Goal: Task Accomplishment & Management: Use online tool/utility

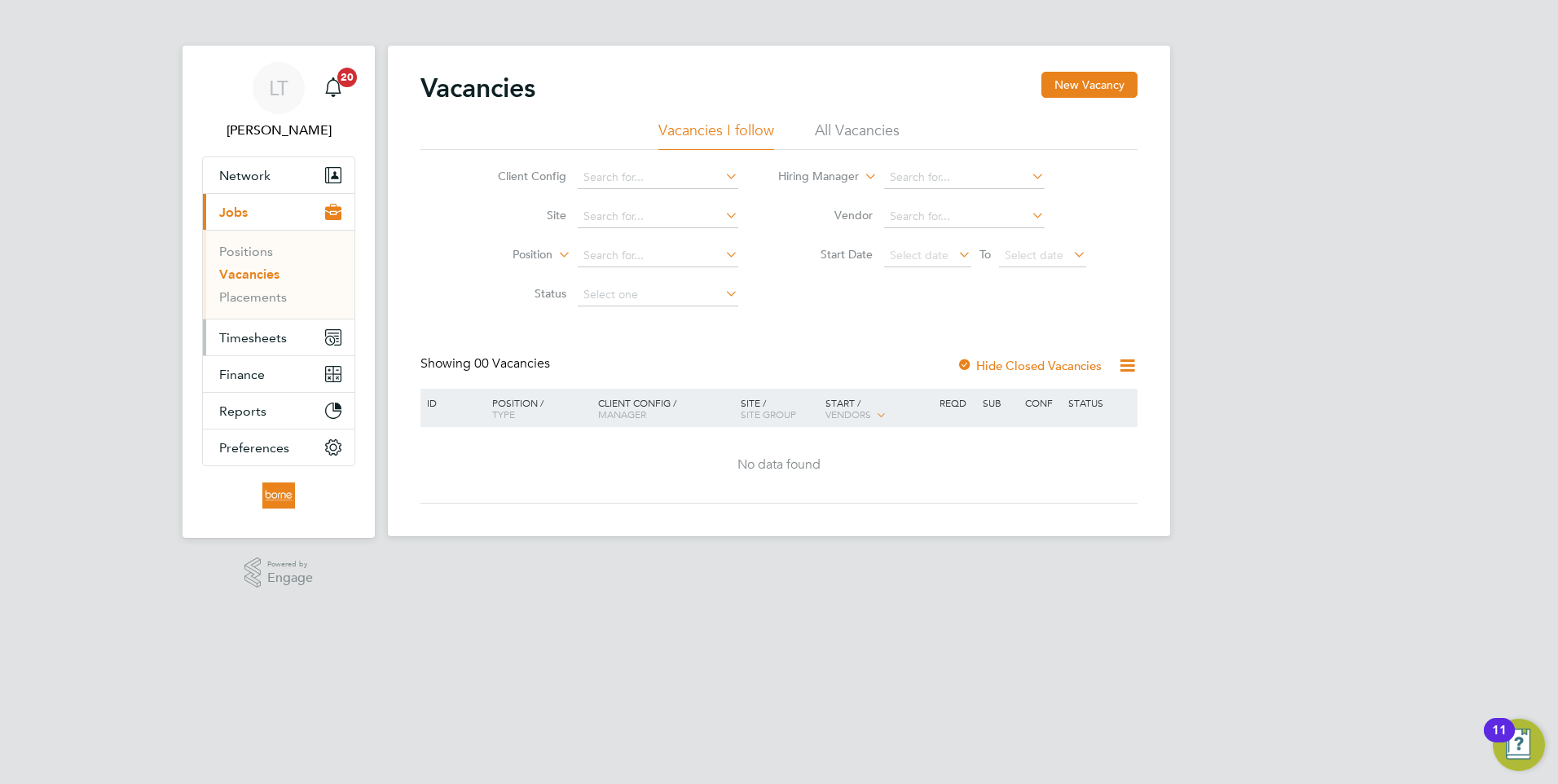
click at [263, 334] on span "Timesheets" at bounding box center [253, 338] width 68 height 16
click at [238, 339] on span "Timesheets" at bounding box center [253, 338] width 68 height 16
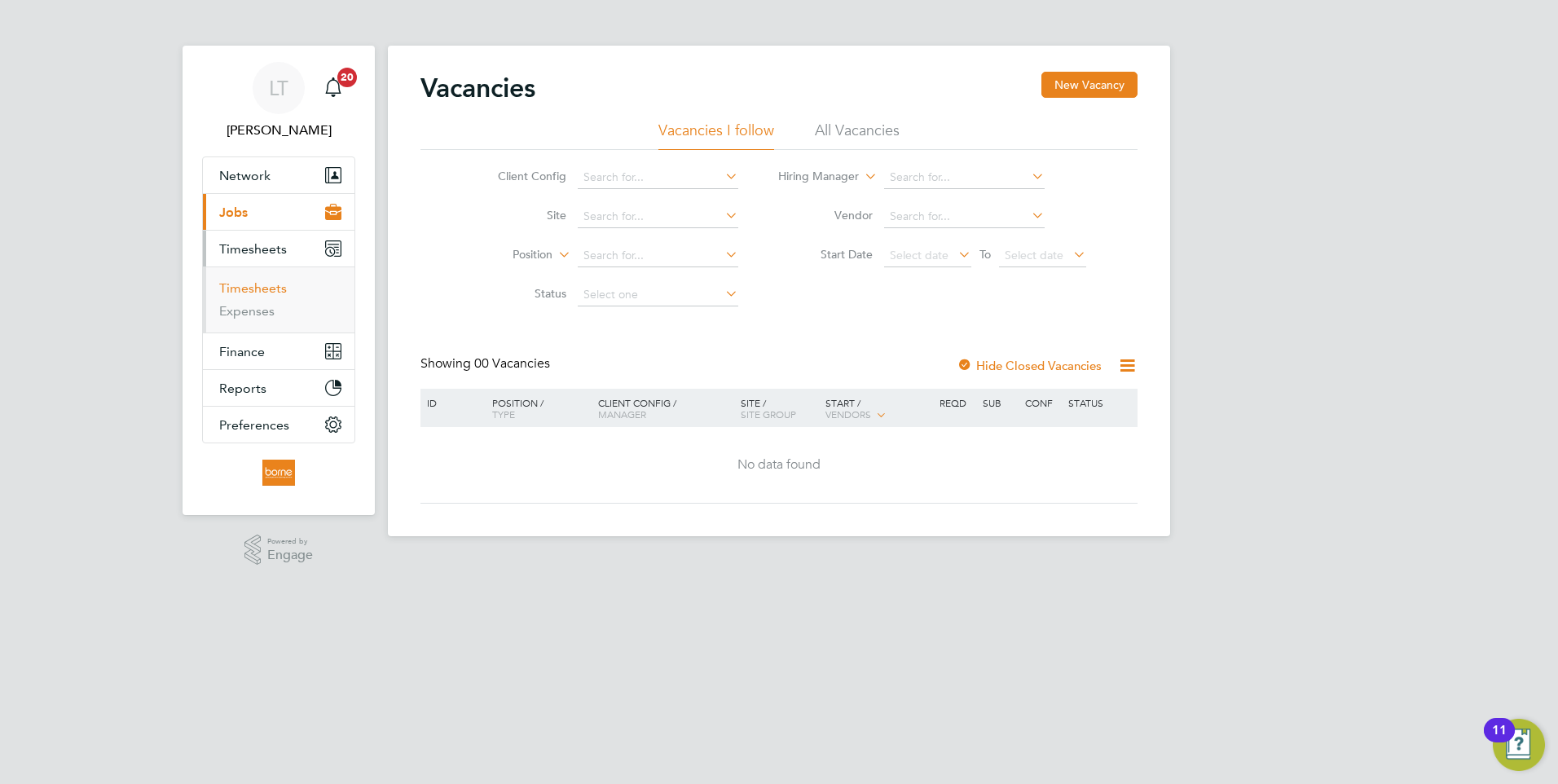
click at [248, 285] on link "Timesheets" at bounding box center [253, 288] width 68 height 16
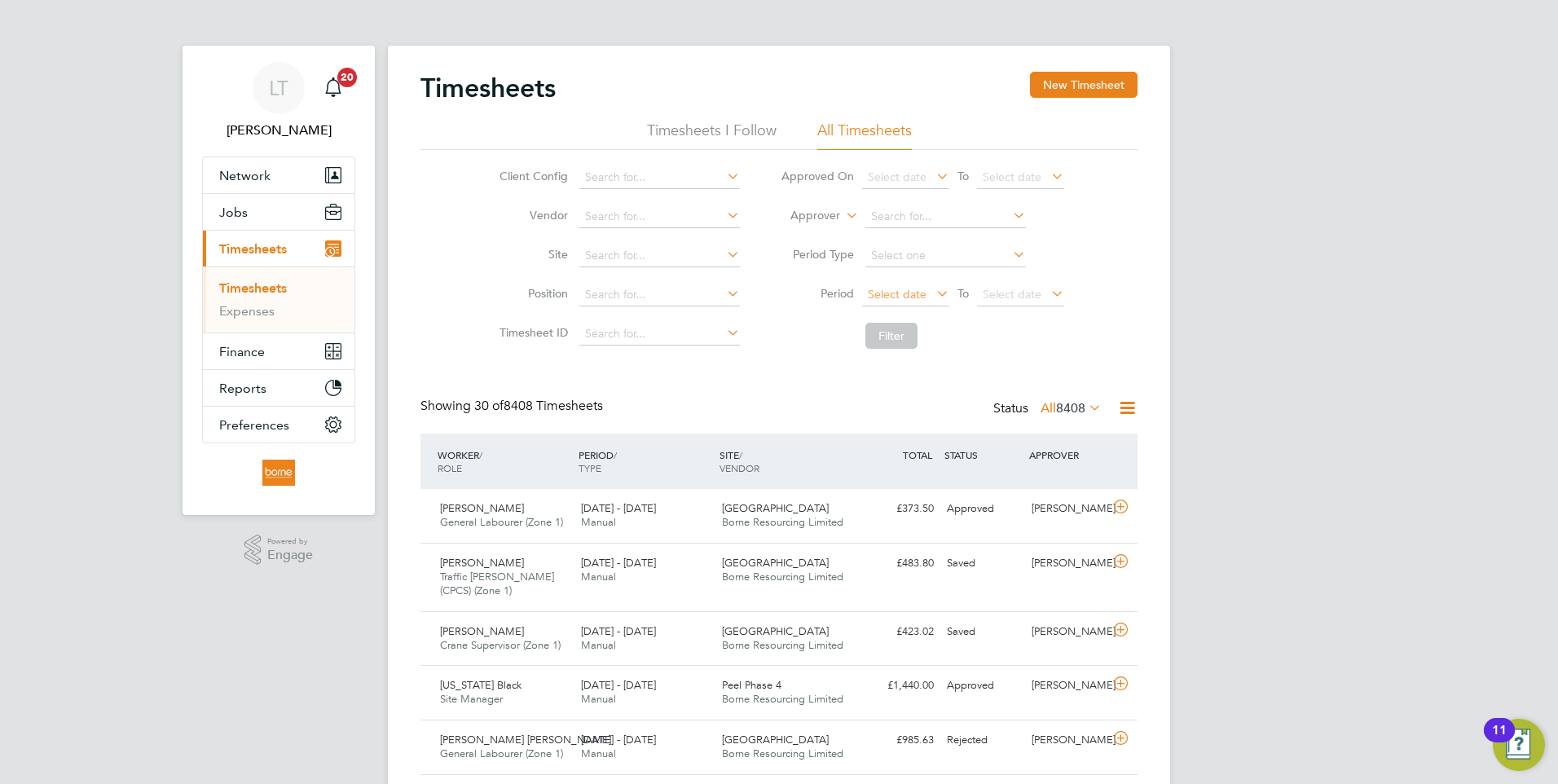
click at [894, 295] on span "Select date" at bounding box center [897, 294] width 58 height 15
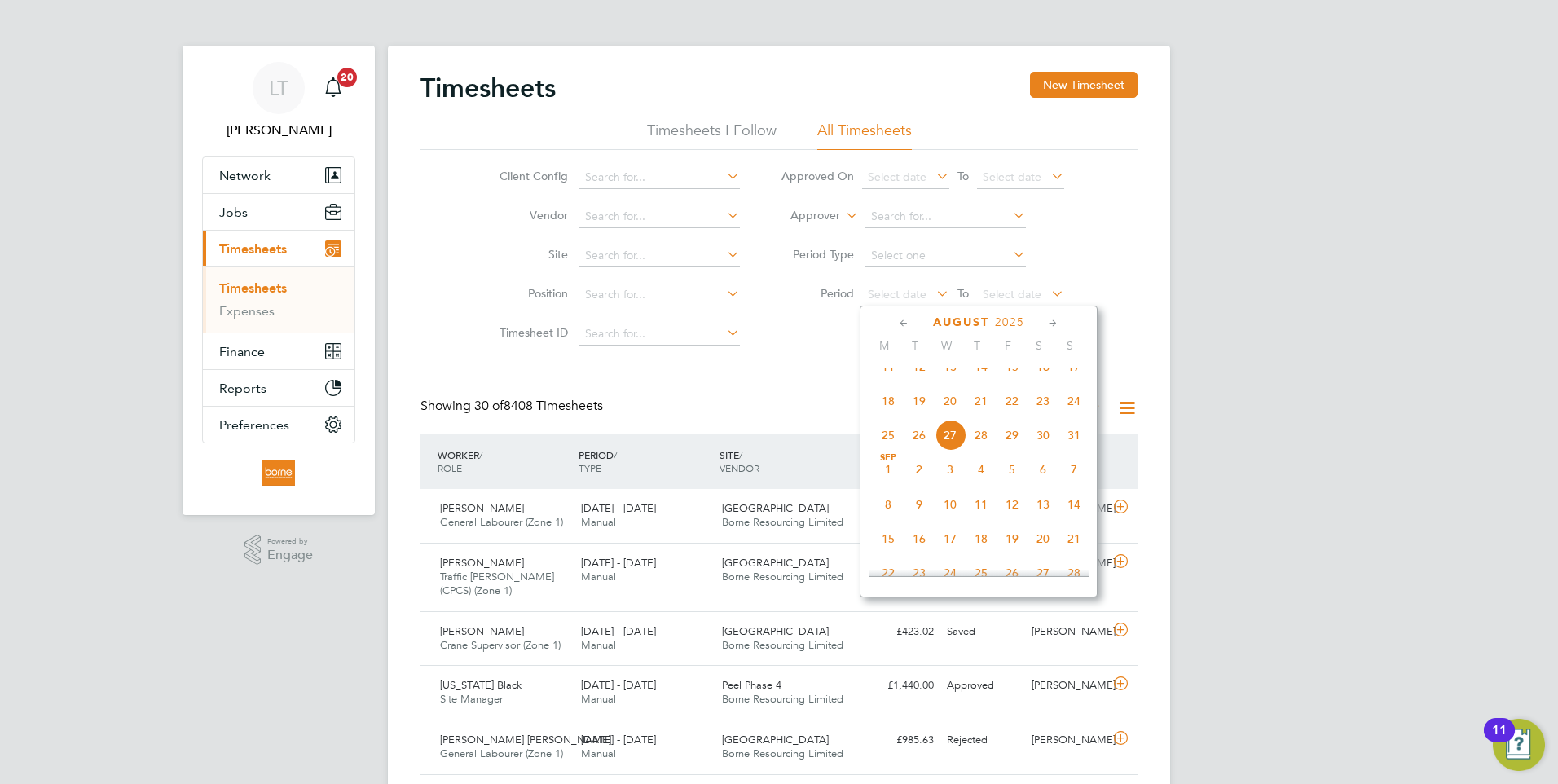
click at [887, 410] on span "18" at bounding box center [888, 401] width 31 height 31
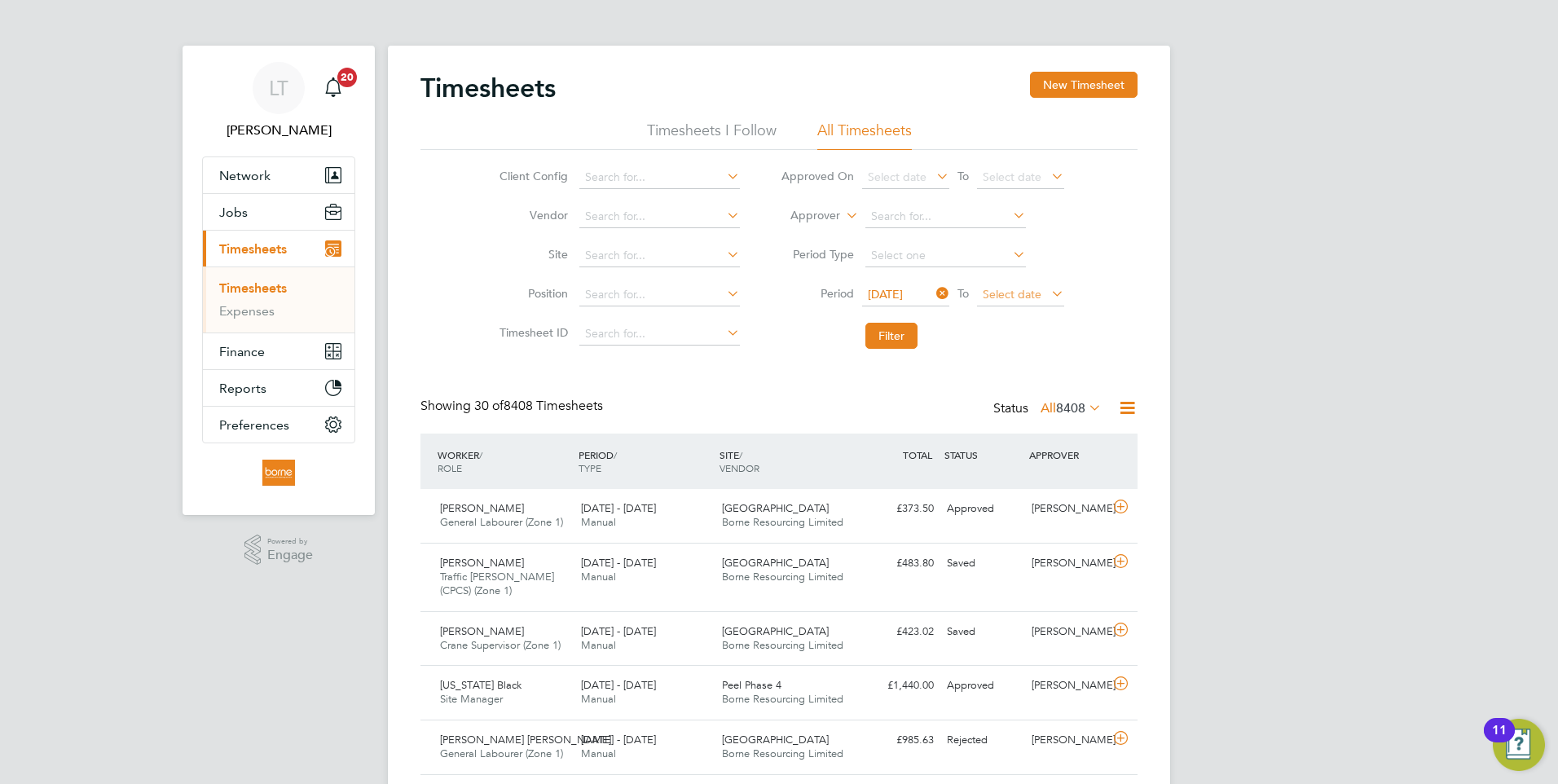
click at [999, 299] on span "Select date" at bounding box center [1012, 294] width 58 height 15
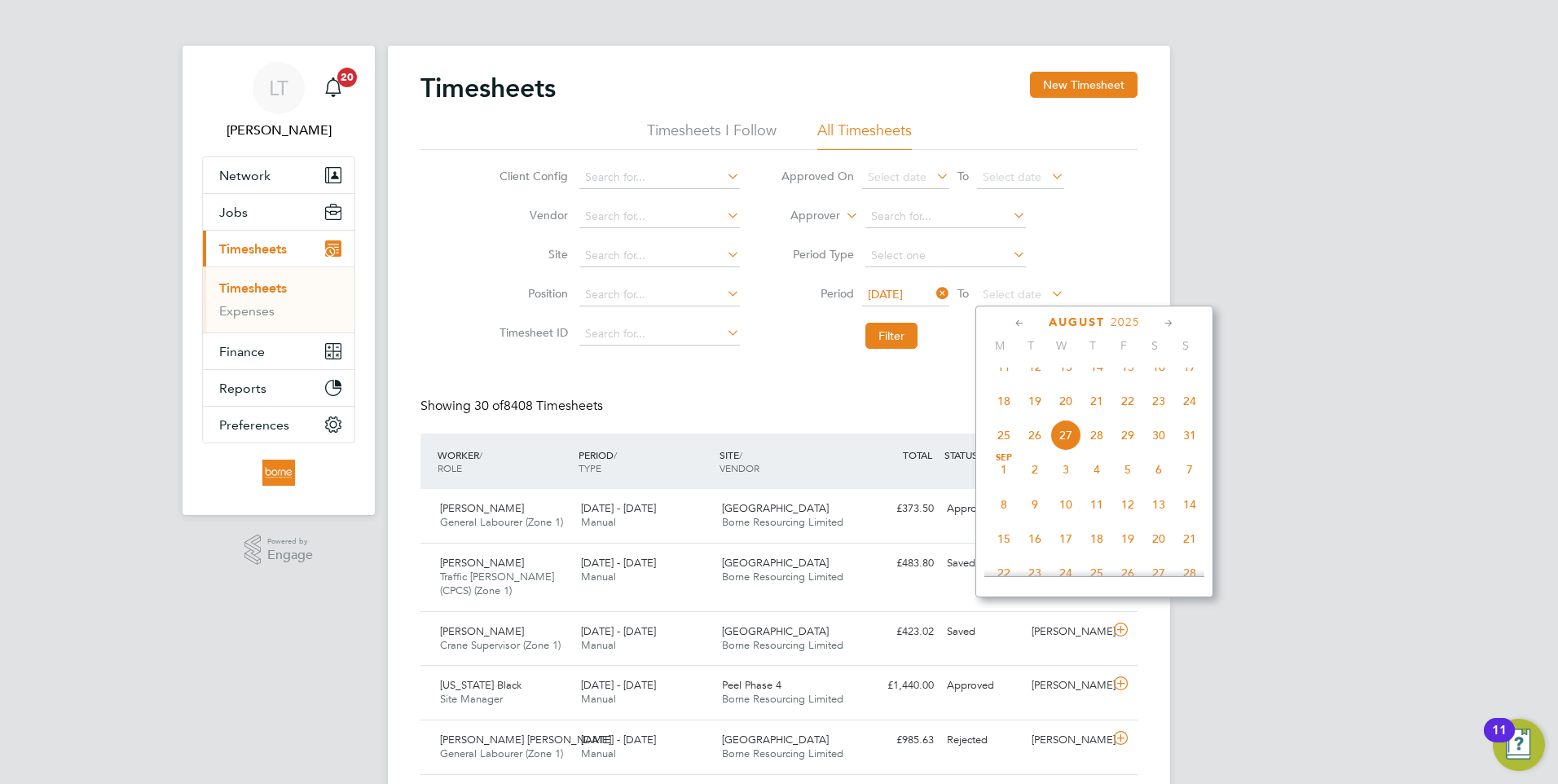
click at [1183, 414] on span "24" at bounding box center [1190, 401] width 31 height 31
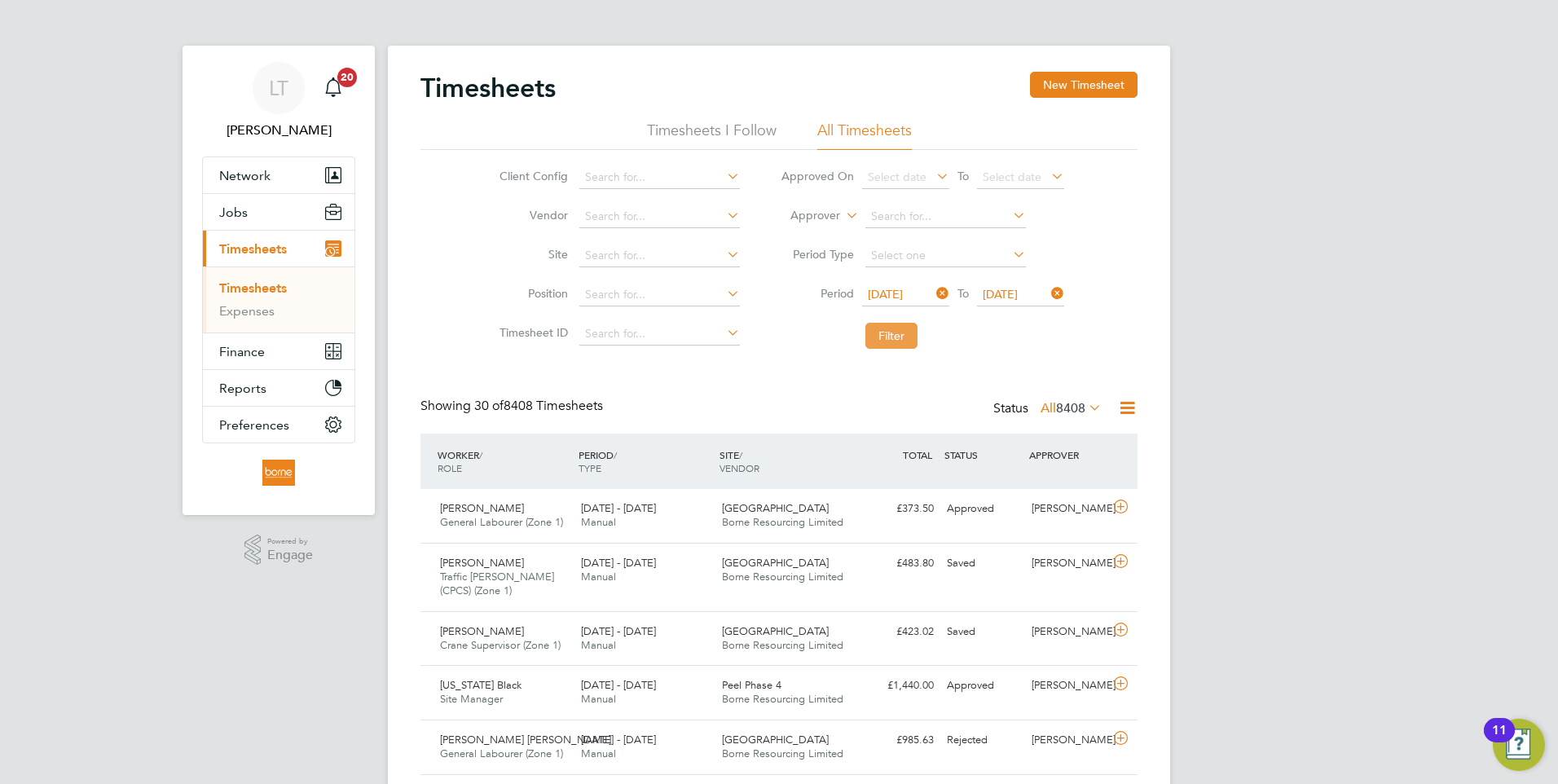
click at [886, 340] on button "Filter" at bounding box center [891, 336] width 53 height 26
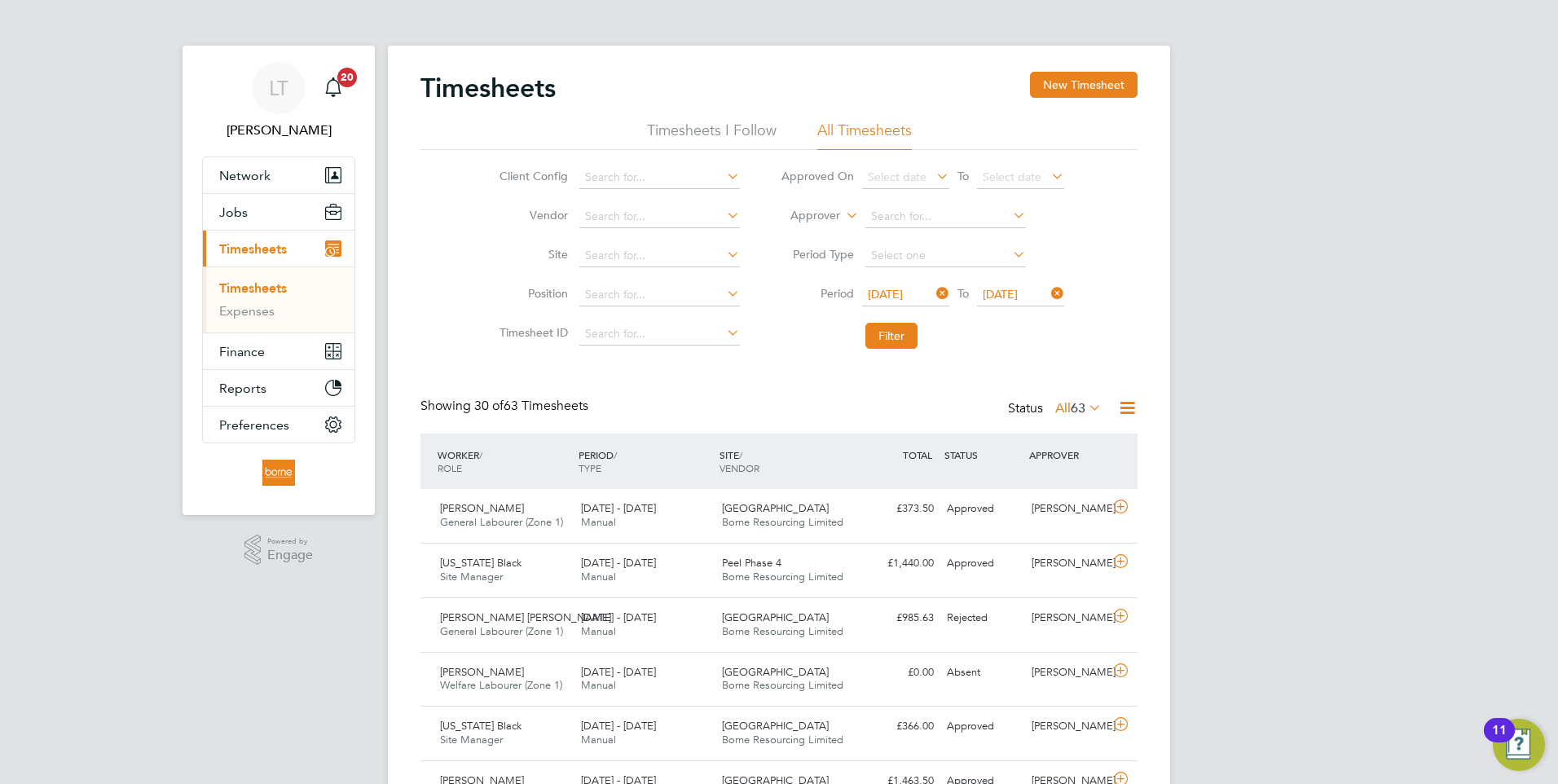
click at [1126, 409] on icon at bounding box center [1127, 408] width 20 height 20
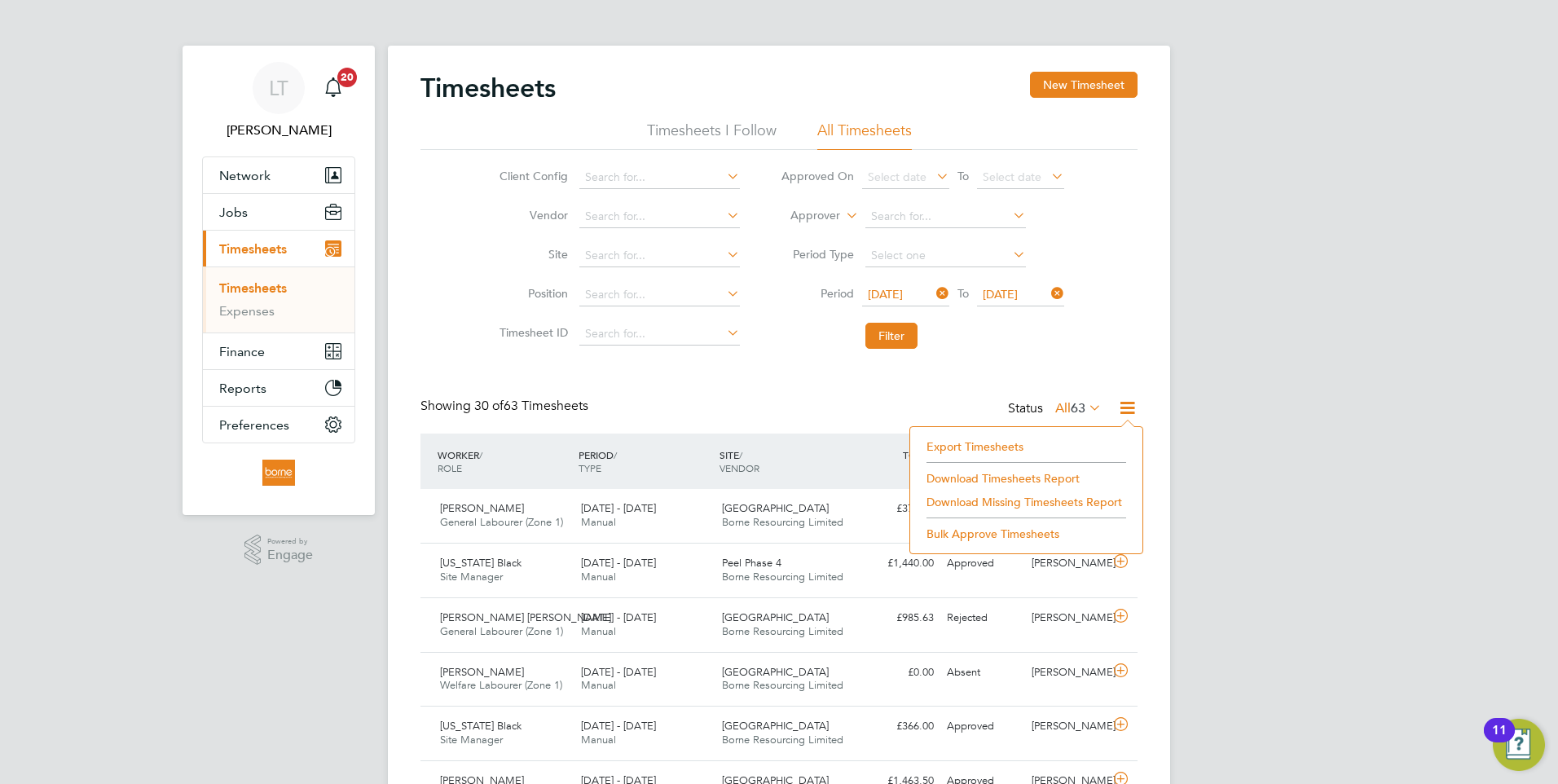
click at [986, 472] on li "Download Timesheets Report" at bounding box center [1027, 478] width 216 height 22
